Goal: Obtain resource: Obtain resource

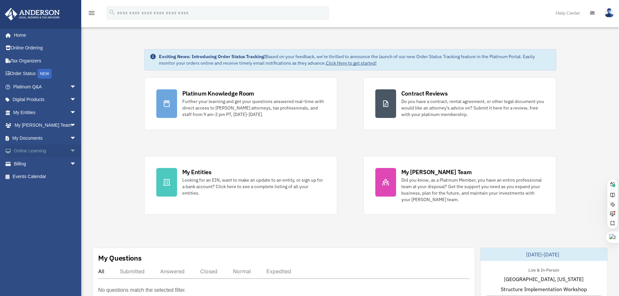
click at [70, 150] on span "arrow_drop_down" at bounding box center [76, 151] width 13 height 13
click at [70, 150] on span "arrow_drop_up" at bounding box center [76, 151] width 13 height 13
click at [70, 138] on span "arrow_drop_down" at bounding box center [76, 138] width 13 height 13
click at [43, 176] on link "Forms Library" at bounding box center [47, 176] width 77 height 13
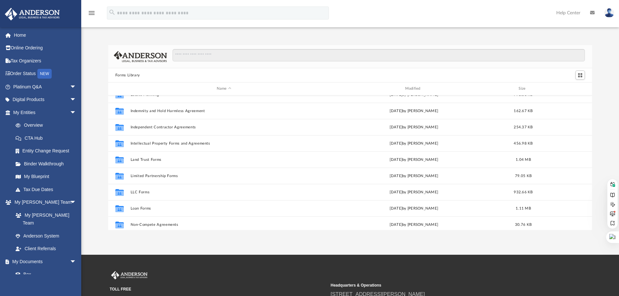
scroll to position [225, 0]
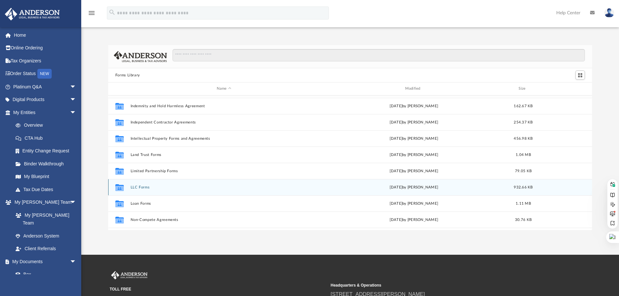
click at [141, 189] on button "LLC Forms" at bounding box center [223, 187] width 187 height 4
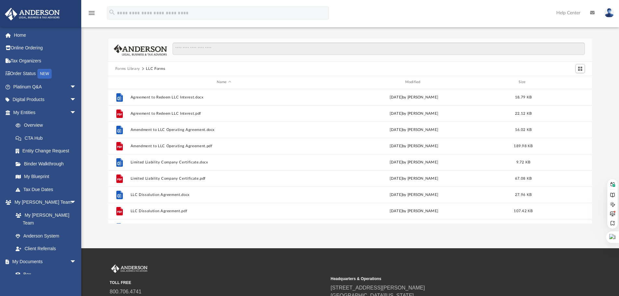
scroll to position [0, 0]
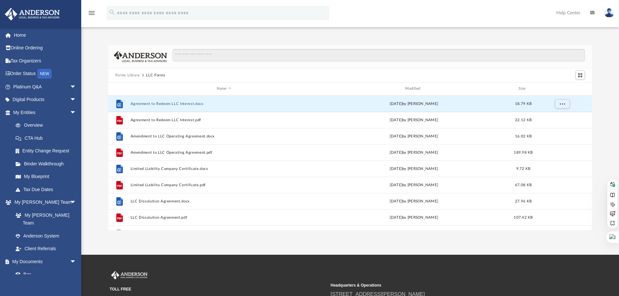
click at [602, 132] on div "Forms Library LLC Forms Name Modified Size File Agreement to Redeem LLC Interes…" at bounding box center [349, 137] width 537 height 185
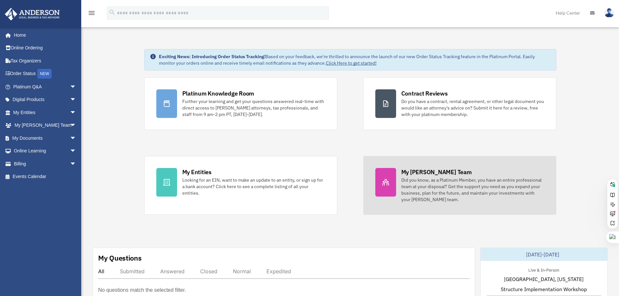
click at [419, 179] on div "Did you know, as a Platinum Member, you have an entire professional team at you…" at bounding box center [472, 190] width 143 height 26
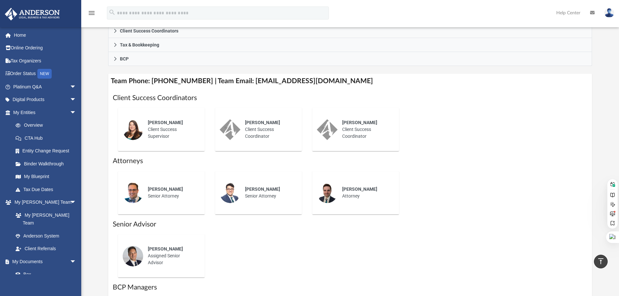
scroll to position [195, 0]
